Goal: Task Accomplishment & Management: Complete application form

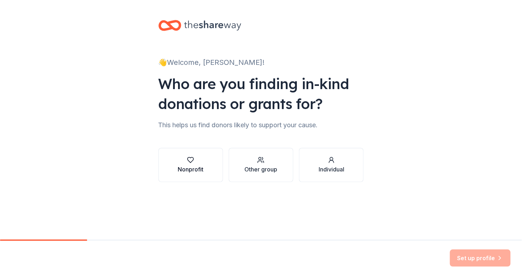
click at [191, 162] on icon "button" at bounding box center [191, 160] width 6 height 5
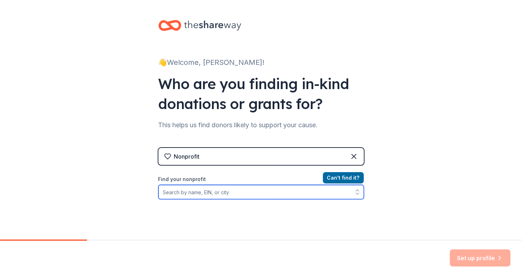
click at [229, 194] on input "Find your nonprofit" at bounding box center [260, 192] width 205 height 14
type input "Mended Vessels"
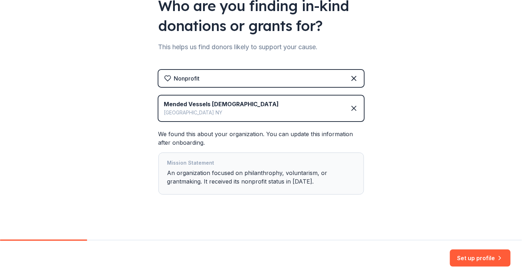
scroll to position [81, 0]
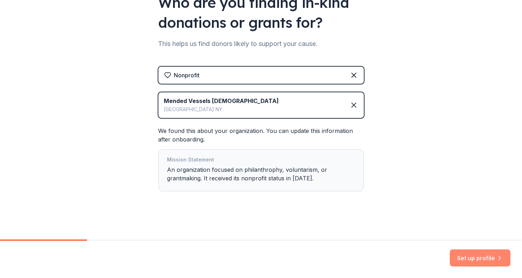
click at [498, 258] on icon "button" at bounding box center [499, 258] width 7 height 7
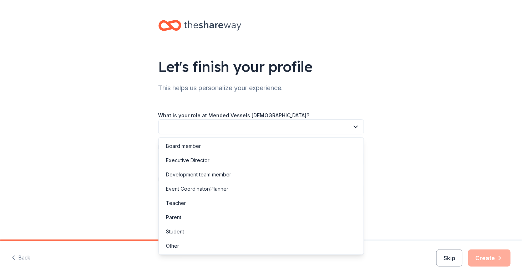
click at [258, 129] on button "button" at bounding box center [260, 126] width 205 height 15
click at [230, 159] on div "Executive Director" at bounding box center [261, 160] width 202 height 14
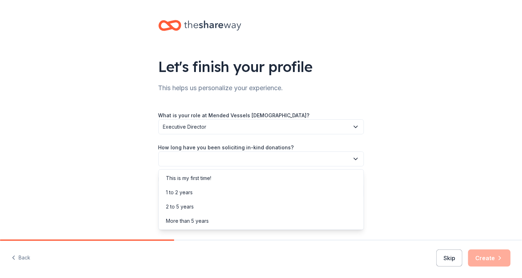
click at [264, 155] on button "button" at bounding box center [260, 159] width 205 height 15
click at [228, 181] on div "This is my first time!" at bounding box center [261, 178] width 202 height 14
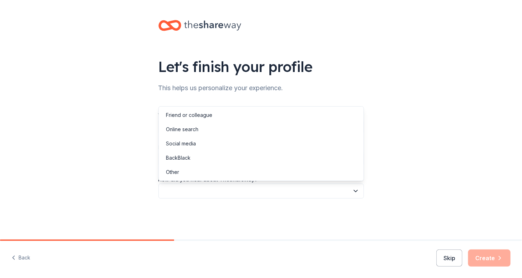
click at [352, 191] on icon "button" at bounding box center [355, 191] width 7 height 7
click at [196, 140] on div "Social media" at bounding box center [261, 144] width 202 height 14
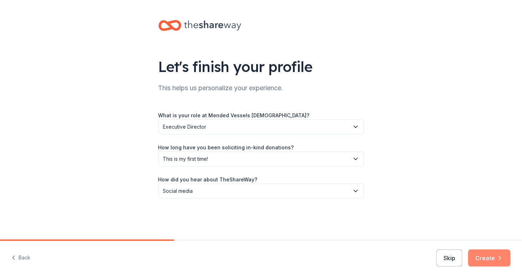
click at [489, 256] on button "Create" at bounding box center [489, 258] width 42 height 17
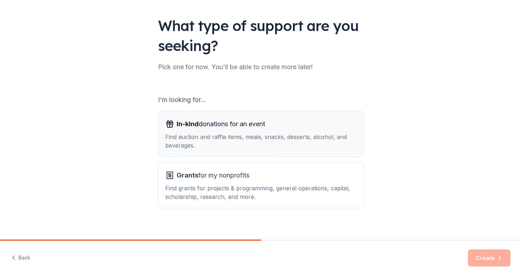
scroll to position [48, 0]
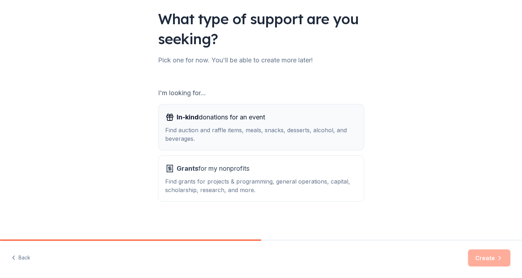
click at [270, 135] on div "Find auction and raffle items, meals, snacks, desserts, alcohol, and beverages." at bounding box center [260, 134] width 191 height 17
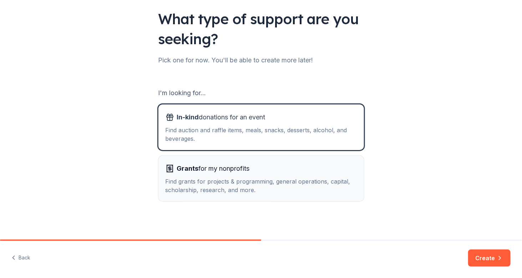
click at [283, 173] on div "Grants for my nonprofits" at bounding box center [260, 168] width 191 height 11
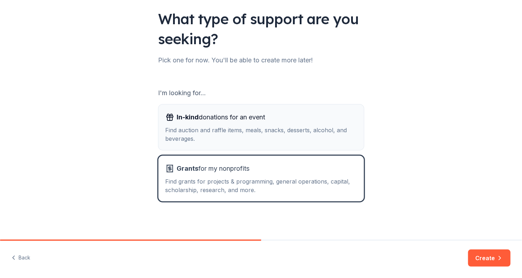
click at [298, 139] on div "Find auction and raffle items, meals, snacks, desserts, alcohol, and beverages." at bounding box center [260, 134] width 191 height 17
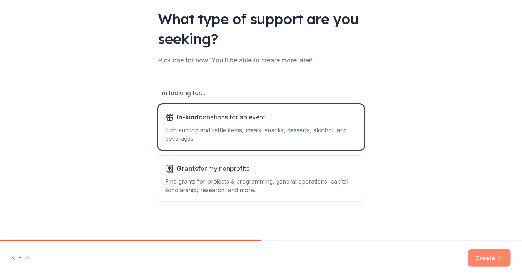
click at [492, 259] on button "Create" at bounding box center [489, 258] width 42 height 17
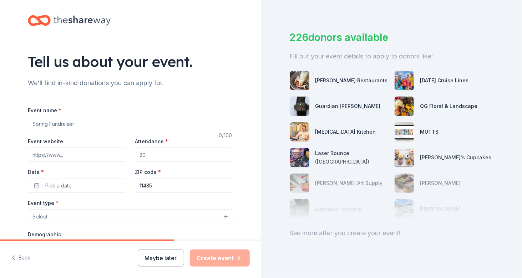
scroll to position [36, 0]
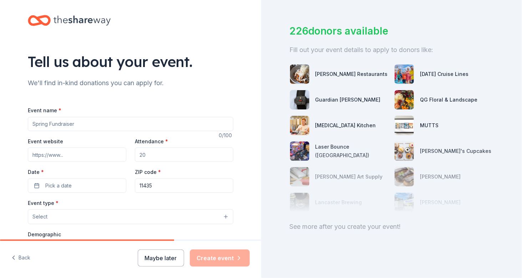
click at [81, 123] on input "Event name *" at bounding box center [130, 124] width 205 height 14
type input "Youth Mentorship Program"
click at [151, 153] on input "Attendance *" at bounding box center [184, 155] width 98 height 14
type input "50"
click at [56, 184] on span "Pick a date" at bounding box center [58, 185] width 26 height 9
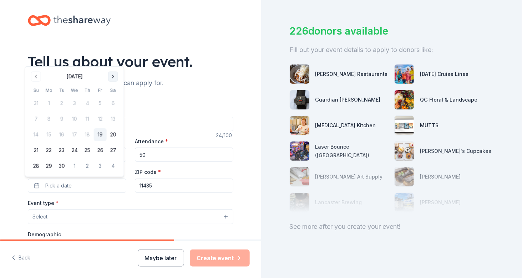
click at [114, 79] on button "Go to next month" at bounding box center [113, 77] width 10 height 10
click at [36, 137] on button "12" at bounding box center [36, 134] width 13 height 13
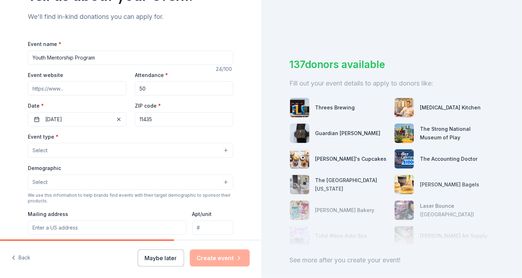
scroll to position [72, 0]
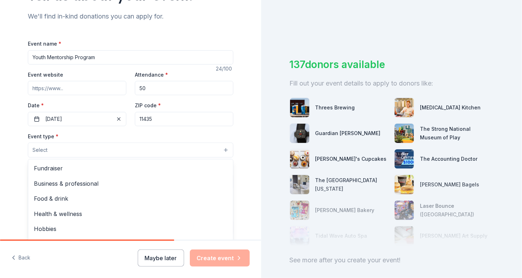
click at [221, 148] on button "Select" at bounding box center [130, 150] width 205 height 15
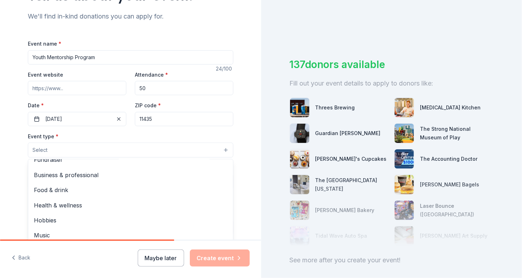
scroll to position [0, 0]
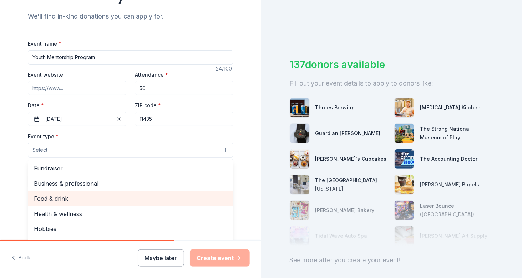
click at [71, 198] on span "Food & drink" at bounding box center [130, 198] width 193 height 9
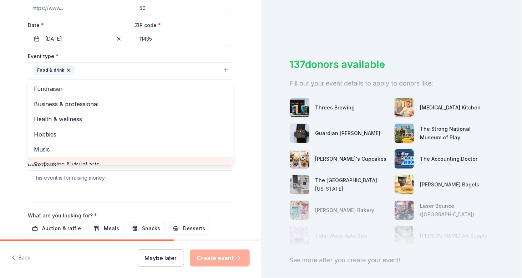
scroll to position [7, 0]
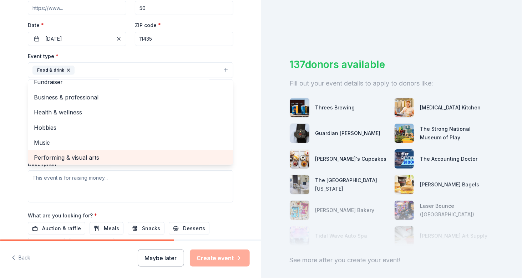
click at [109, 159] on span "Performing & visual arts" at bounding box center [130, 157] width 193 height 9
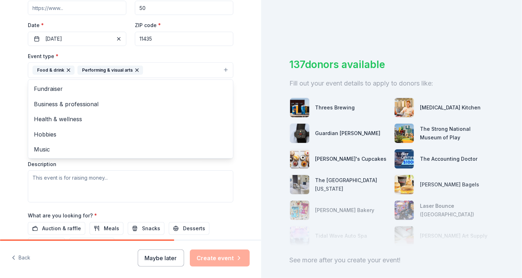
scroll to position [0, 0]
click at [269, 87] on div "Tell us about your event. We'll find in-kind donations you can apply for. Event…" at bounding box center [261, 139] width 522 height 278
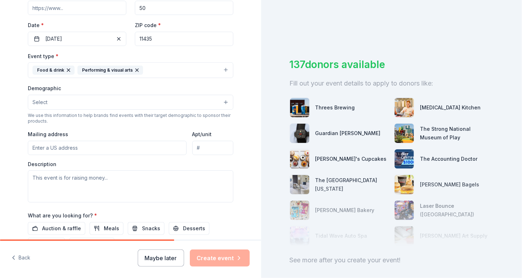
click at [124, 100] on button "Select" at bounding box center [130, 102] width 205 height 15
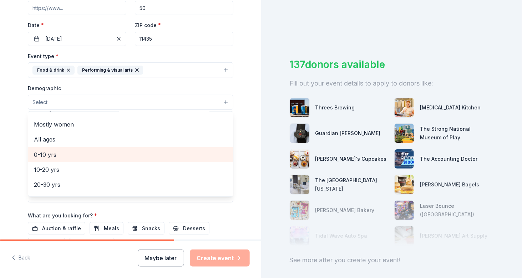
scroll to position [36, 0]
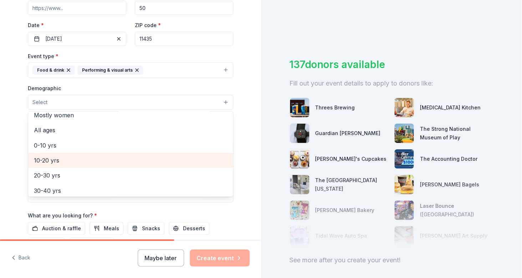
click at [97, 156] on span "10-20 yrs" at bounding box center [130, 160] width 193 height 9
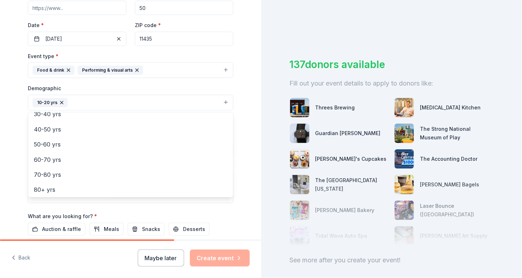
scroll to position [99, 0]
click at [252, 58] on div "Tell us about your event. We'll find in-kind donations you can apply for. Event…" at bounding box center [130, 86] width 261 height 476
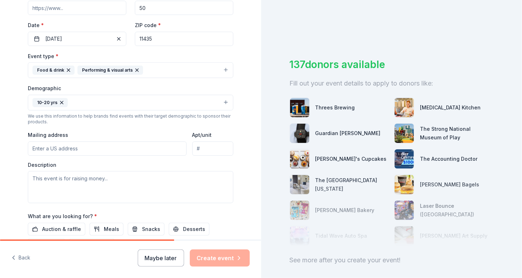
click at [105, 143] on input "Mailing address" at bounding box center [107, 149] width 159 height 14
type input "[STREET_ADDRESS]"
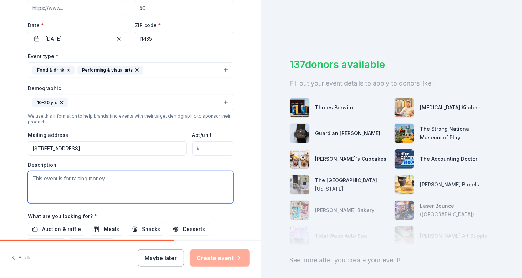
click at [112, 178] on textarea at bounding box center [130, 187] width 205 height 32
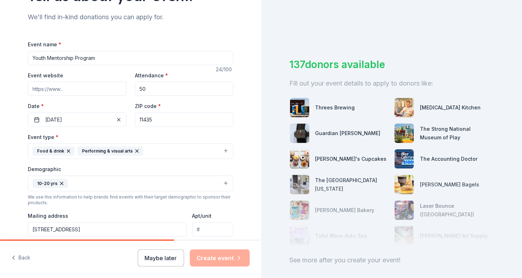
scroll to position [45, 0]
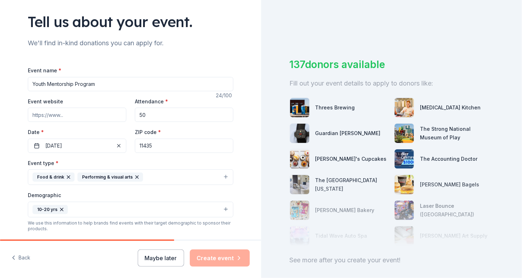
type textarea "We want to"
click at [106, 83] on input "Youth Mentorship Program" at bounding box center [130, 84] width 205 height 14
type input "Y"
type input "C"
type input "F"
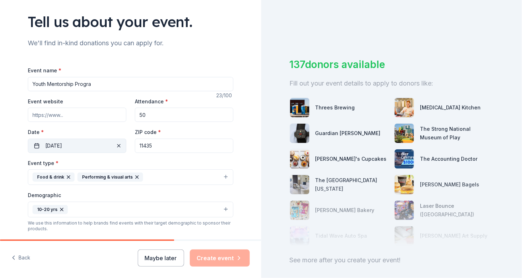
type input "Youth Mentorship Program"
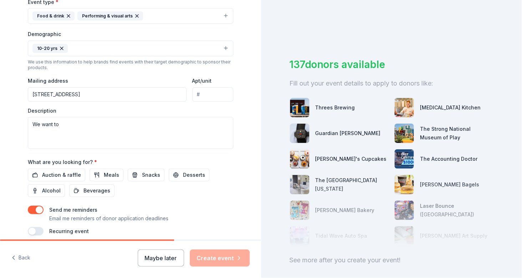
scroll to position [223, 0]
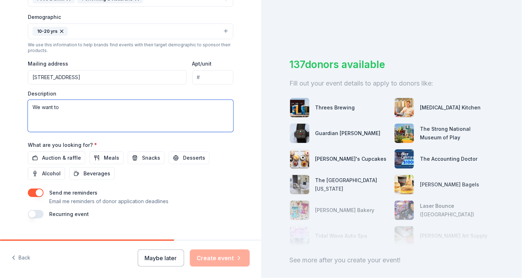
click at [70, 105] on textarea "We want to" at bounding box center [130, 116] width 205 height 32
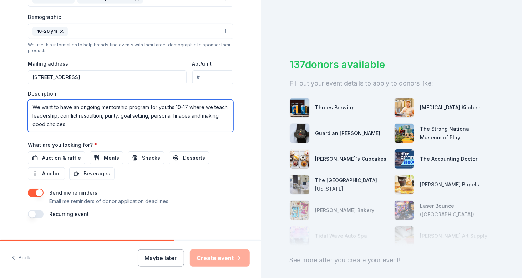
click at [190, 116] on textarea "We want to have an ongoing mentorship program for youths 10-17 where we teach l…" at bounding box center [130, 116] width 205 height 32
click at [121, 124] on textarea "We want to have an ongoing mentorship program for youths 10-17 where we teach l…" at bounding box center [130, 116] width 205 height 32
type textarea "We want to have an ongoing mentorship program for youths 10-17 where we teach l…"
click at [108, 159] on span "Meals" at bounding box center [111, 158] width 15 height 9
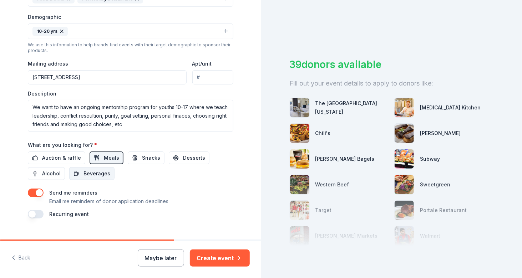
click at [94, 172] on span "Beverages" at bounding box center [96, 173] width 27 height 9
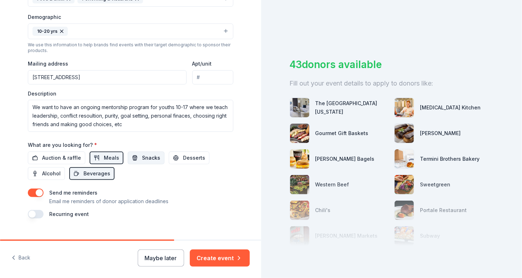
click at [142, 154] on span "Snacks" at bounding box center [151, 158] width 18 height 9
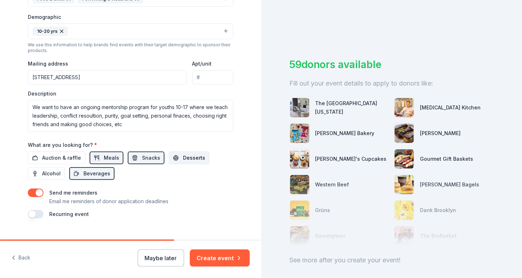
click at [174, 156] on button "Desserts" at bounding box center [189, 158] width 41 height 13
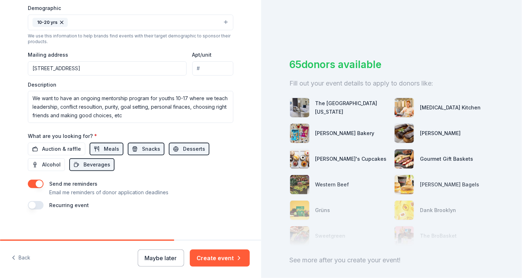
scroll to position [234, 0]
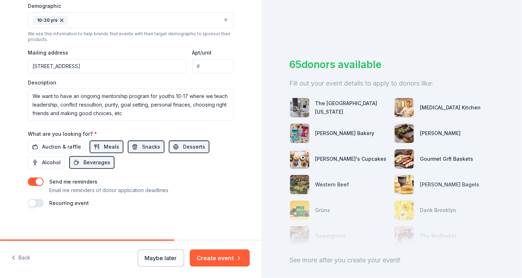
click at [37, 200] on button "button" at bounding box center [36, 203] width 16 height 9
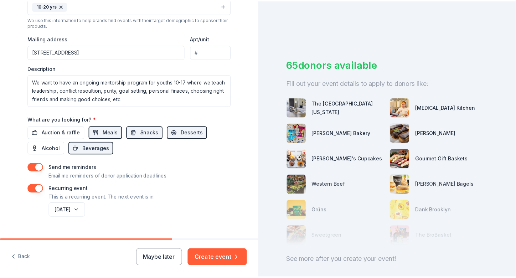
scroll to position [250, 0]
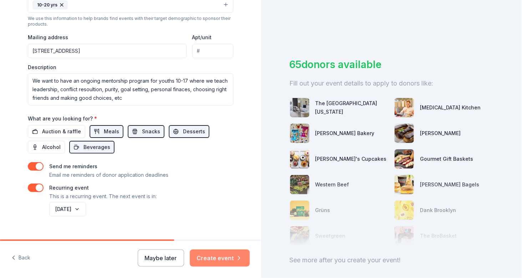
click at [235, 257] on icon "button" at bounding box center [238, 258] width 7 height 7
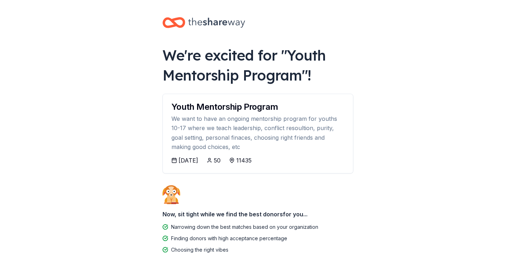
scroll to position [23, 0]
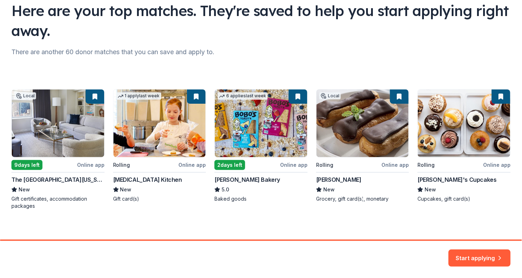
scroll to position [60, 0]
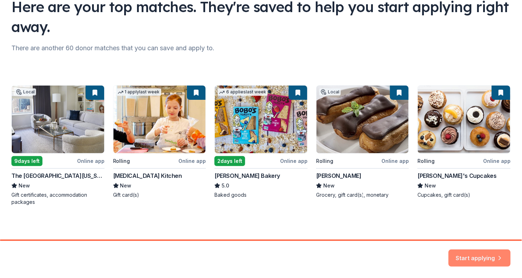
click at [497, 252] on icon "button" at bounding box center [499, 253] width 7 height 7
click at [497, 253] on div "Start applying" at bounding box center [479, 258] width 62 height 17
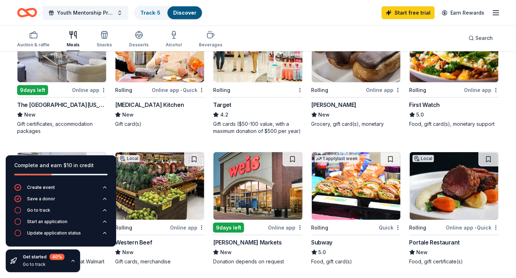
scroll to position [143, 0]
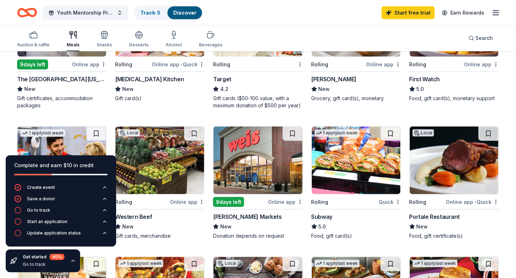
click at [338, 148] on img at bounding box center [356, 161] width 89 height 68
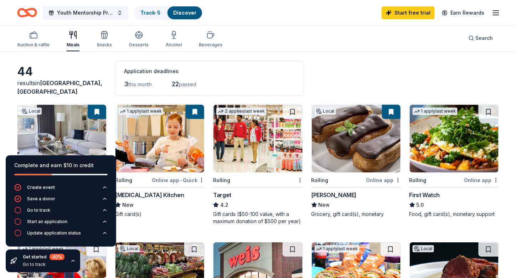
scroll to position [0, 0]
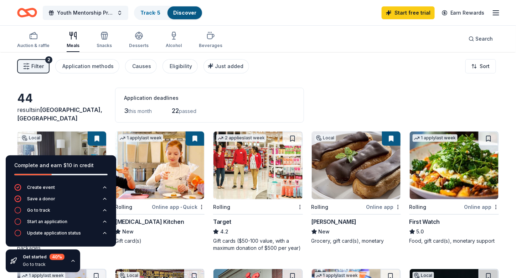
click at [192, 15] on link "Discover" at bounding box center [184, 13] width 23 height 6
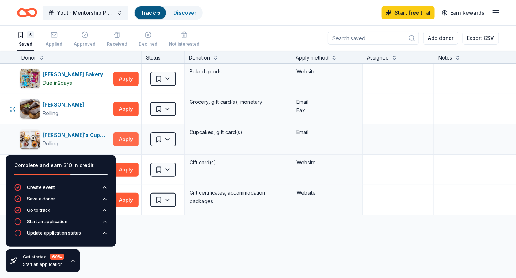
scroll to position [75, 0]
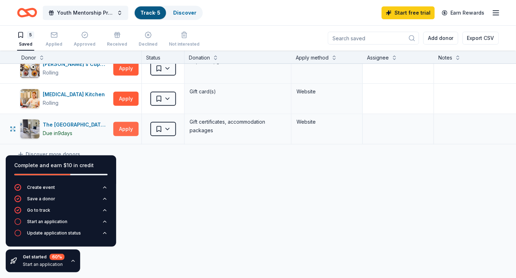
click at [129, 122] on button "Apply" at bounding box center [125, 129] width 25 height 14
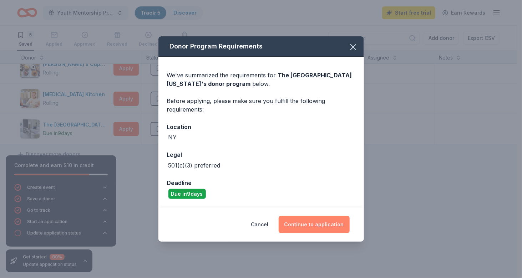
click at [323, 225] on button "Continue to application" at bounding box center [313, 224] width 71 height 17
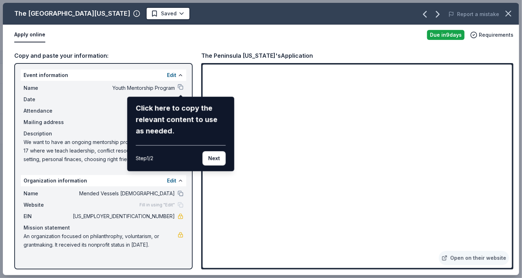
drag, startPoint x: 508, startPoint y: 114, endPoint x: 512, endPoint y: 160, distance: 46.1
click at [512, 160] on div "The Peninsula [US_STATE] Saved Report a mistake Apply online Due [DATE] Require…" at bounding box center [261, 139] width 516 height 272
click at [505, 15] on icon "button" at bounding box center [508, 14] width 10 height 10
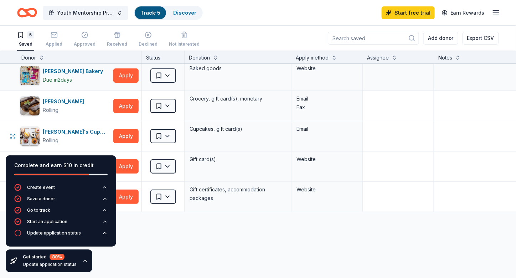
scroll to position [0, 0]
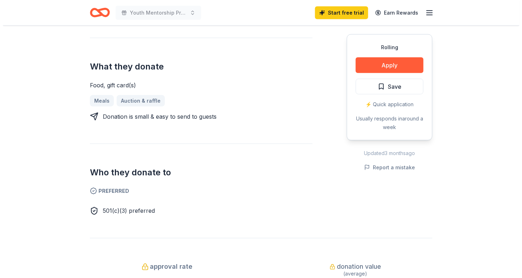
scroll to position [250, 0]
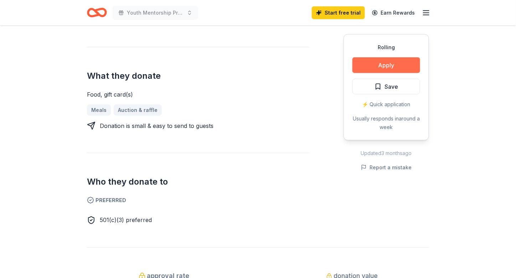
click at [386, 65] on button "Apply" at bounding box center [387, 65] width 68 height 16
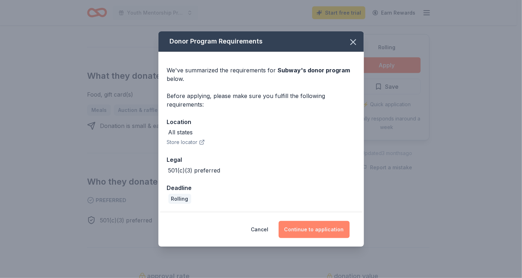
click at [325, 228] on button "Continue to application" at bounding box center [313, 229] width 71 height 17
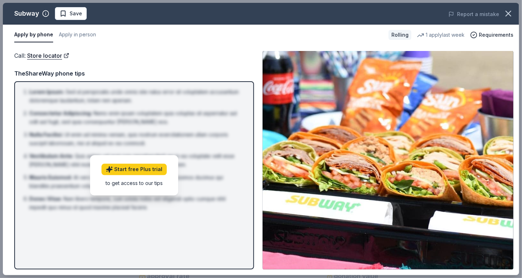
click at [137, 183] on div "to get access to our tips" at bounding box center [133, 182] width 65 height 7
click at [137, 168] on link "Start free Plus trial" at bounding box center [133, 169] width 65 height 11
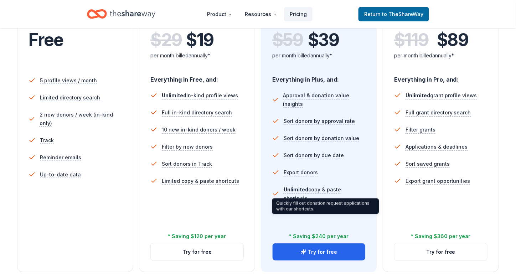
scroll to position [214, 0]
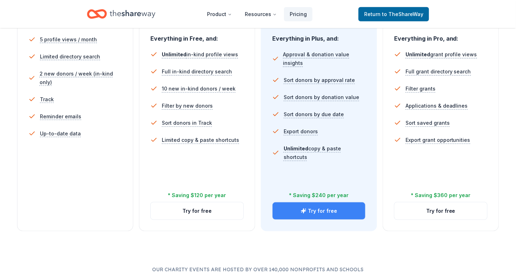
click at [301, 212] on button "Try for free" at bounding box center [319, 210] width 93 height 17
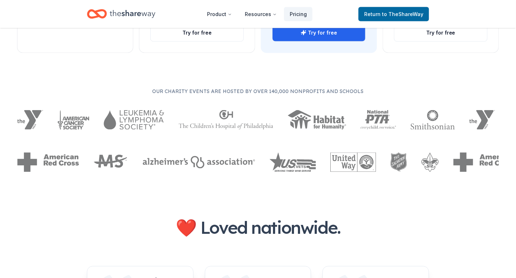
scroll to position [36, 0]
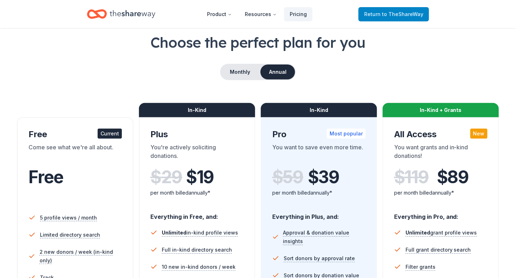
click at [393, 14] on span "to TheShareWay" at bounding box center [402, 14] width 41 height 6
